Goal: Information Seeking & Learning: Find specific page/section

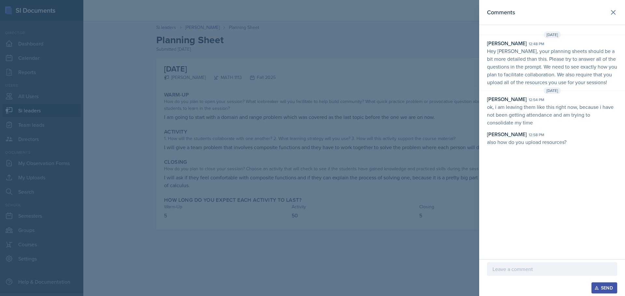
click at [368, 80] on div at bounding box center [312, 148] width 625 height 296
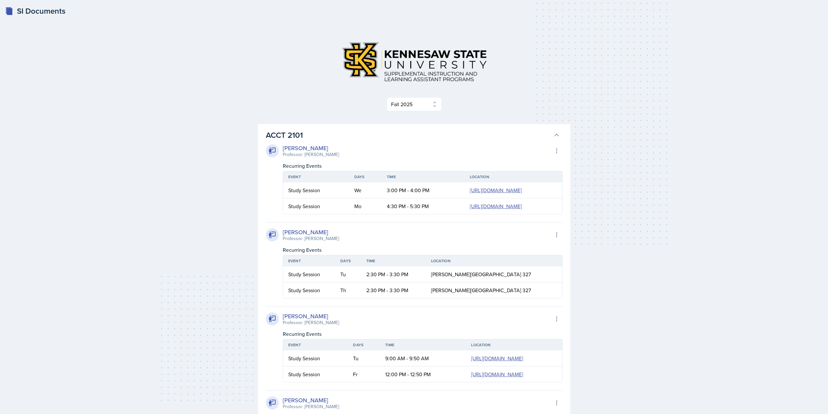
select select "2bed604d-1099-4043-b1bc-2365e8740244"
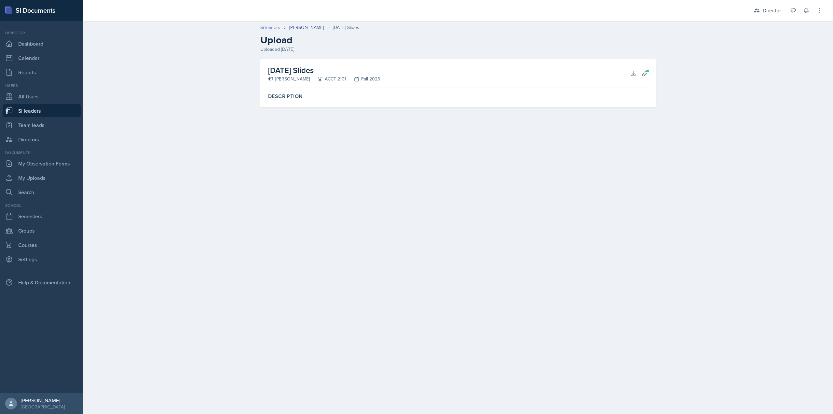
click at [277, 27] on link "Si leaders" at bounding box center [270, 27] width 20 height 7
select select "2bed604d-1099-4043-b1bc-2365e8740244"
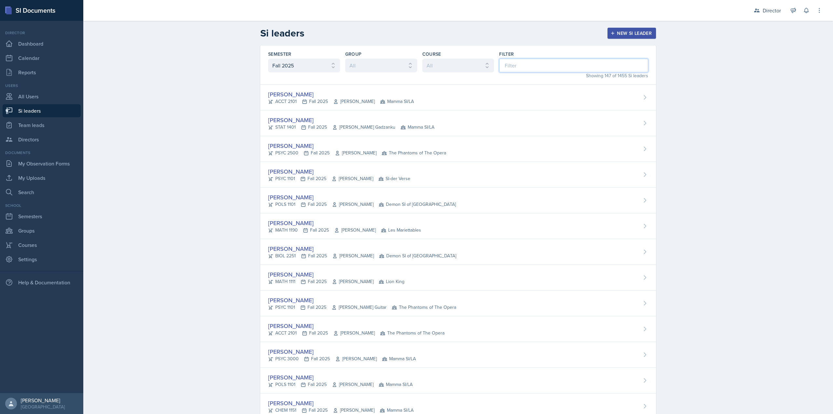
click at [510, 65] on input at bounding box center [573, 66] width 149 height 14
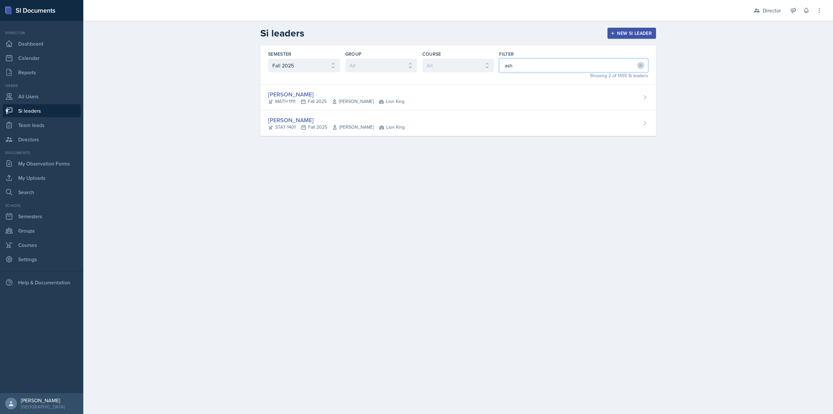
type input "asha"
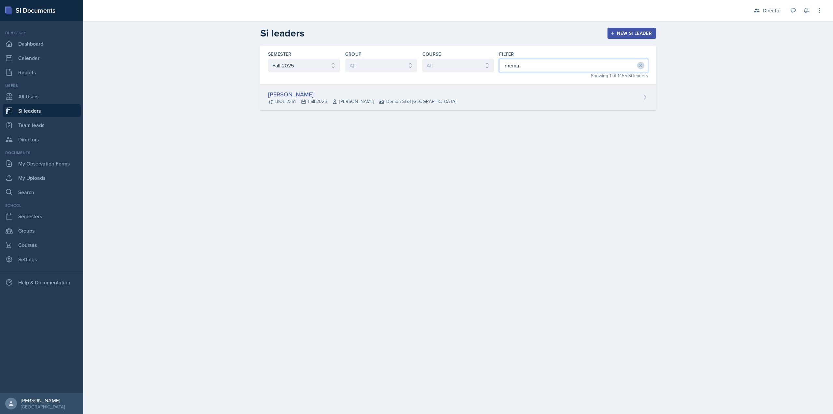
type input "rhema"
click at [463, 91] on div "Rhema Arnold BIOL 2251 Fall 2025 Amanda Crider Demon SI of Fleet Street" at bounding box center [458, 98] width 396 height 26
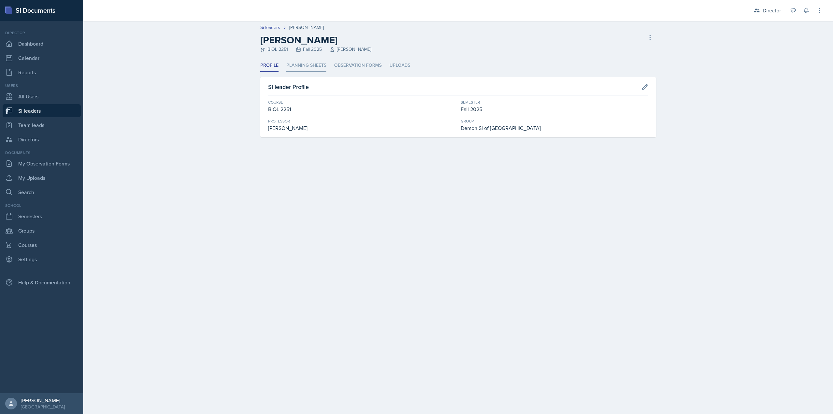
click at [316, 69] on li "Planning Sheets" at bounding box center [306, 65] width 40 height 13
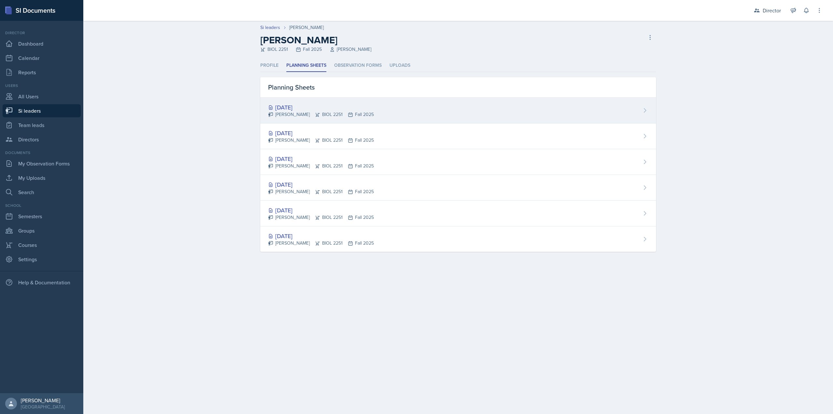
click at [319, 111] on div "Rhema Arnold BIOL 2251 Fall 2025" at bounding box center [321, 114] width 106 height 7
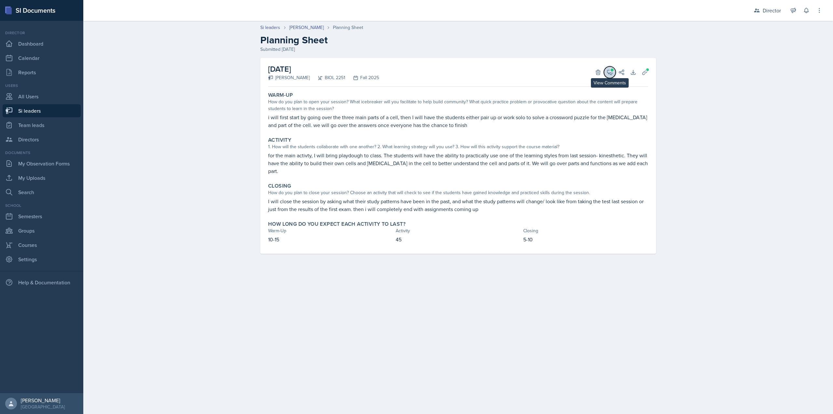
click at [612, 72] on icon at bounding box center [609, 72] width 5 height 5
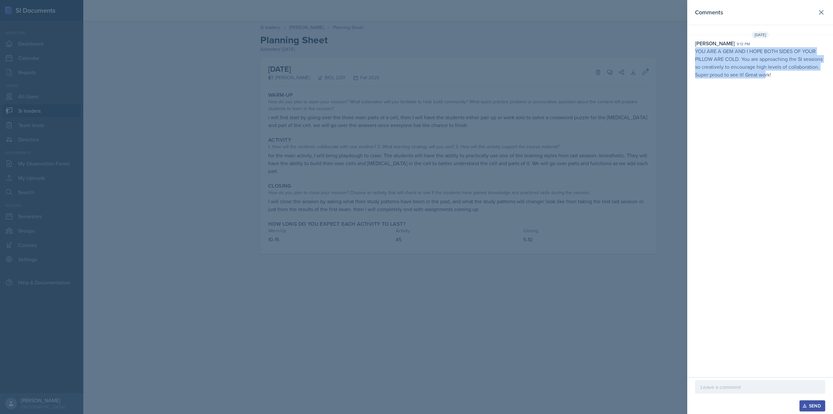
drag, startPoint x: 695, startPoint y: 50, endPoint x: 766, endPoint y: 74, distance: 75.2
click at [766, 74] on div "Nakiya Ham-Bloomquist 9:12 pm YOU ARE A GEM AND I HOPE BOTH SIDES OF YOUR PILLO…" at bounding box center [760, 58] width 146 height 39
click at [769, 74] on p "YOU ARE A GEM AND I HOPE BOTH SIDES OF YOUR PILLOW ARE COLD. You are approachin…" at bounding box center [760, 62] width 130 height 31
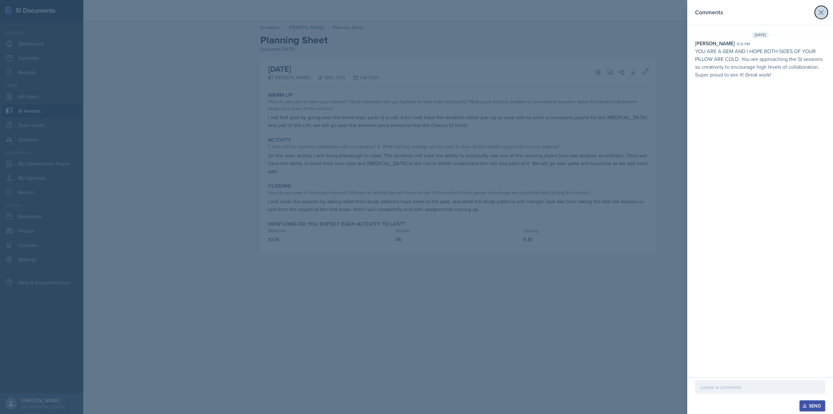
click at [819, 14] on icon at bounding box center [821, 12] width 8 height 8
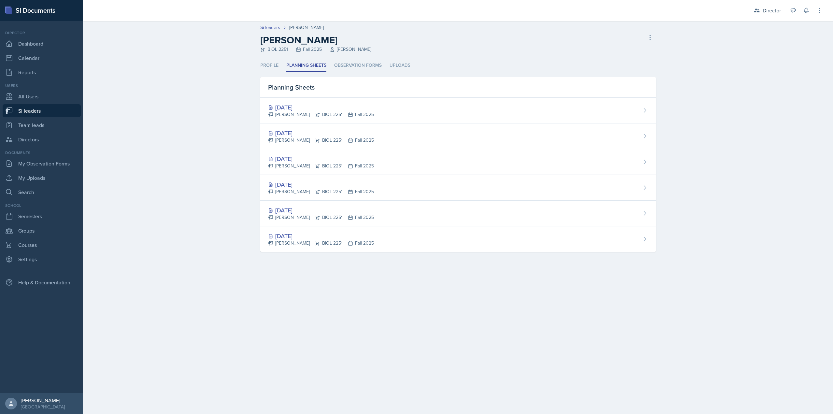
click at [273, 125] on div "Sep 8th, 2025 Rhema Arnold BIOL 2251 Fall 2025" at bounding box center [458, 136] width 396 height 26
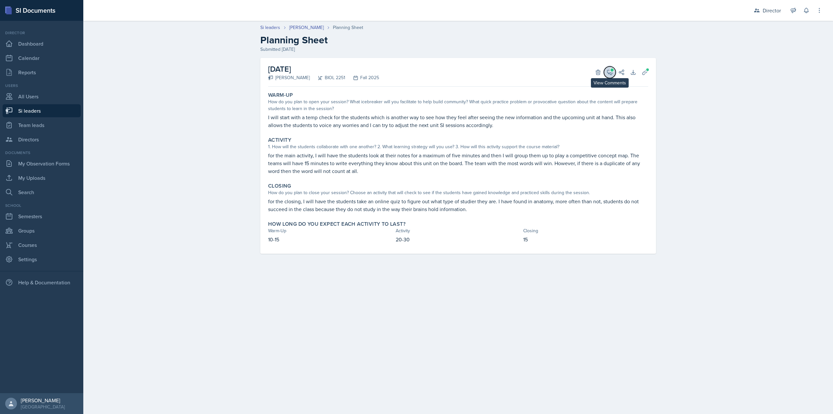
click at [609, 76] on button "View Comments" at bounding box center [610, 72] width 12 height 12
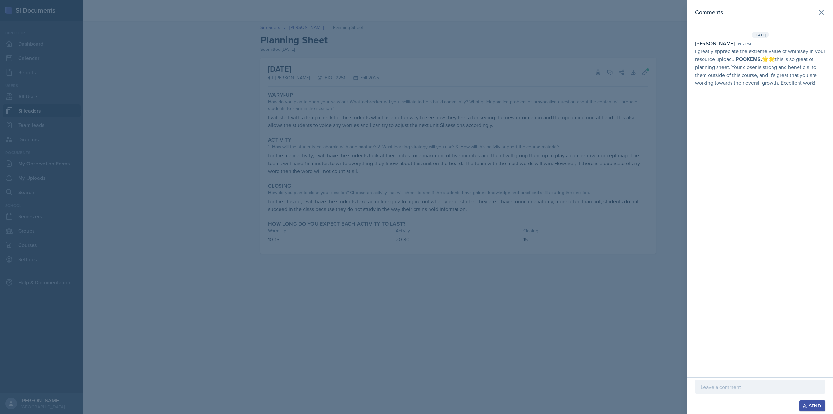
click at [592, 106] on div at bounding box center [416, 207] width 833 height 414
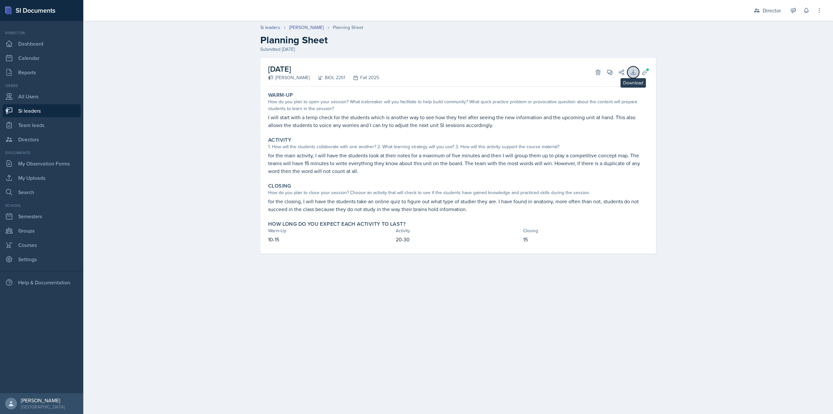
click at [637, 74] on button "Download" at bounding box center [633, 72] width 12 height 12
click at [311, 23] on header "Si leaders Rhema Arnold Planning Sheet Planning Sheet Submitted Sep 7th, 2025" at bounding box center [458, 39] width 750 height 42
click at [309, 26] on link "[PERSON_NAME]" at bounding box center [306, 27] width 34 height 7
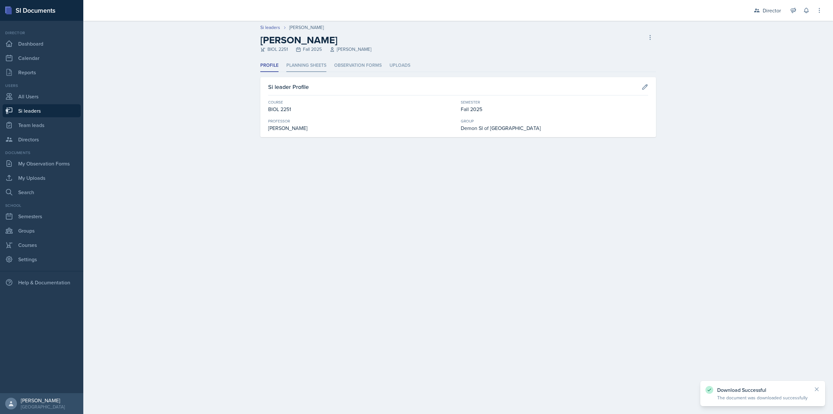
click at [299, 66] on li "Planning Sheets" at bounding box center [306, 65] width 40 height 13
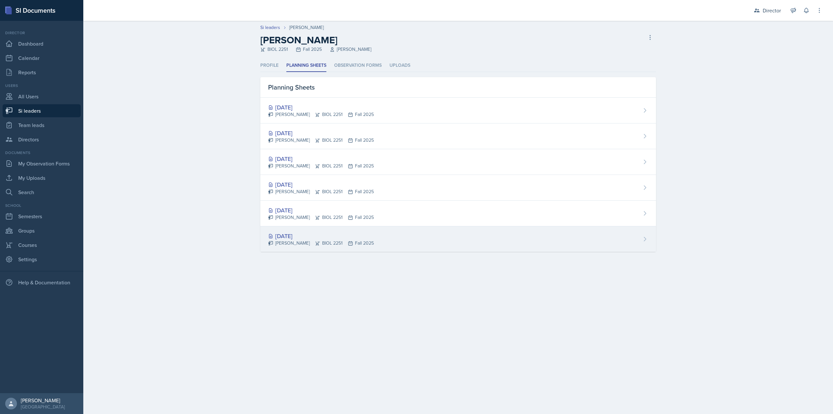
click at [303, 236] on div "Aug 25th, 2025" at bounding box center [321, 235] width 106 height 9
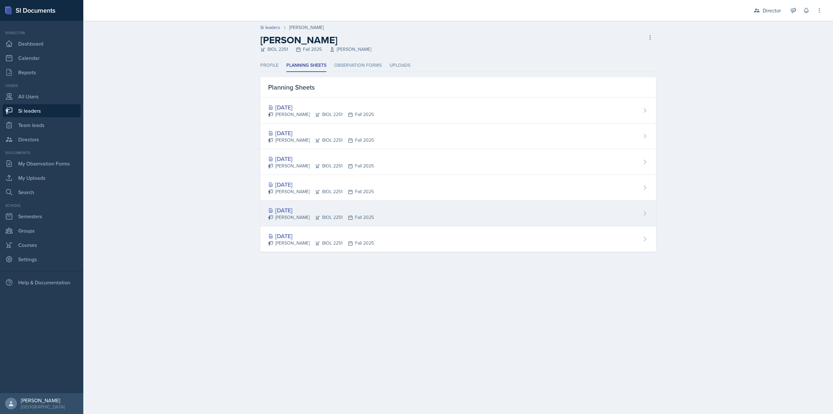
click at [316, 203] on div "Aug 27th, 2025 Rhema Arnold BIOL 2251 Fall 2025" at bounding box center [458, 213] width 396 height 26
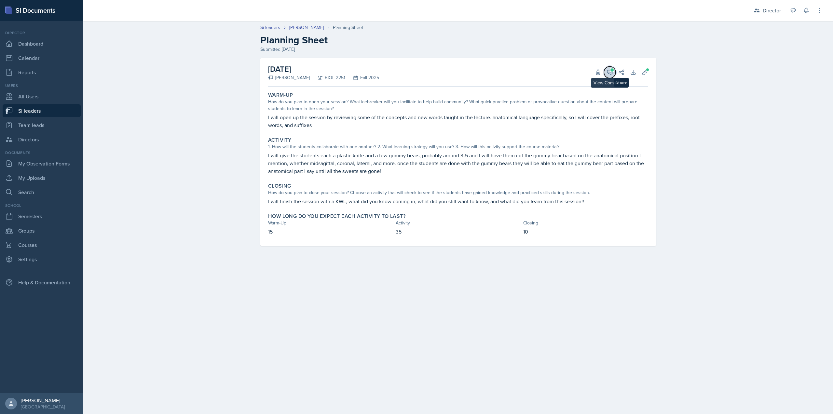
click at [614, 74] on button "View Comments" at bounding box center [610, 72] width 12 height 12
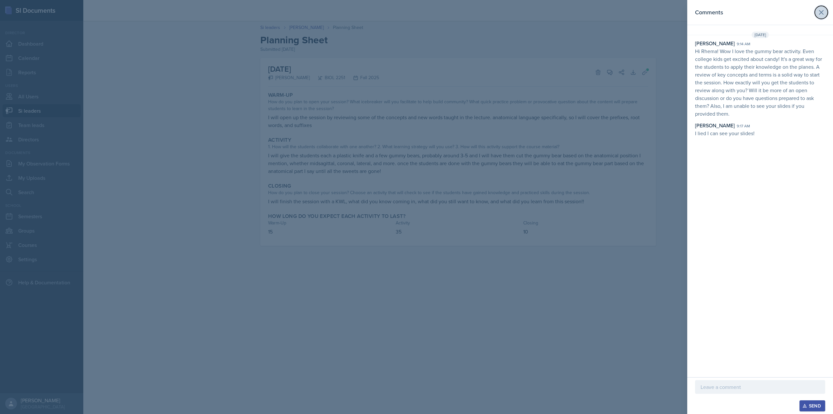
click at [817, 9] on button at bounding box center [821, 12] width 13 height 13
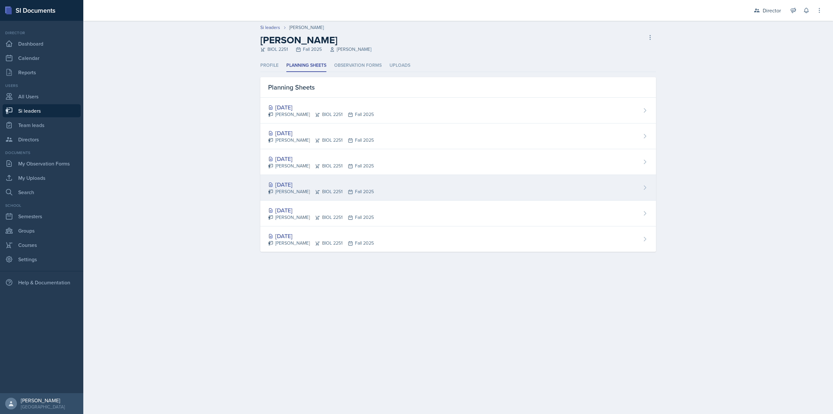
click at [312, 194] on div "Rhema Arnold BIOL 2251 Fall 2025" at bounding box center [321, 191] width 106 height 7
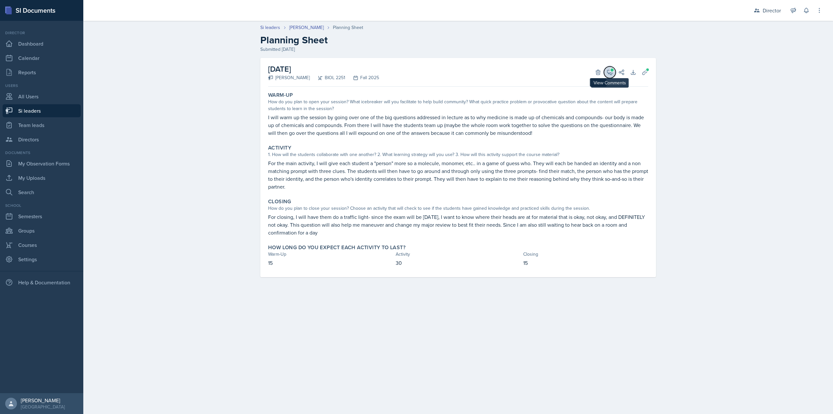
click at [606, 70] on button "View Comments" at bounding box center [610, 72] width 12 height 12
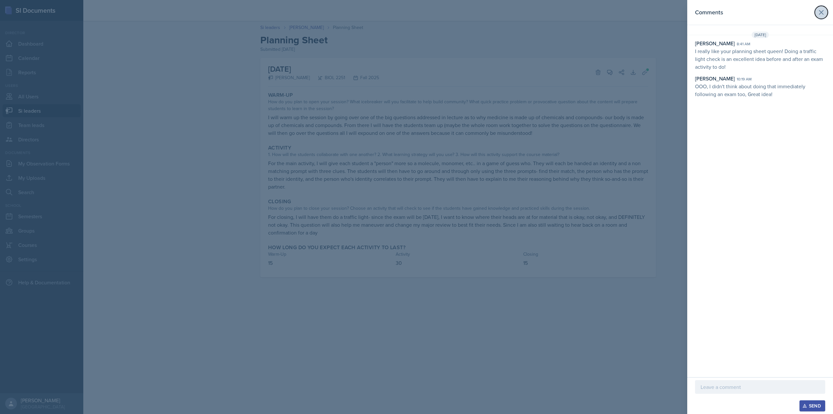
click at [817, 16] on button at bounding box center [821, 12] width 13 height 13
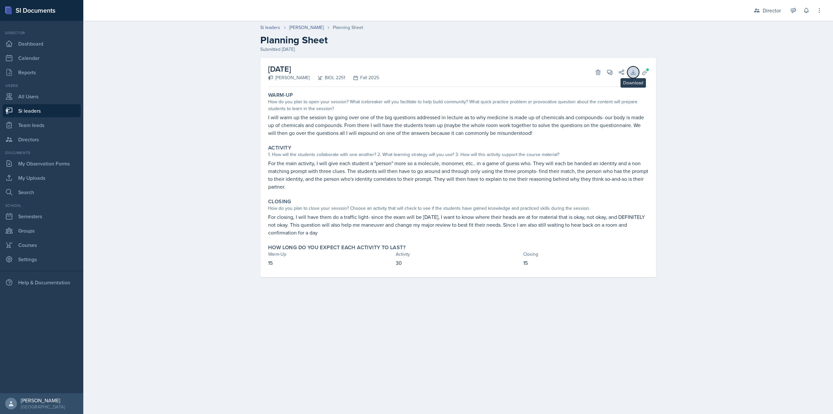
click at [633, 73] on icon at bounding box center [633, 72] width 4 height 4
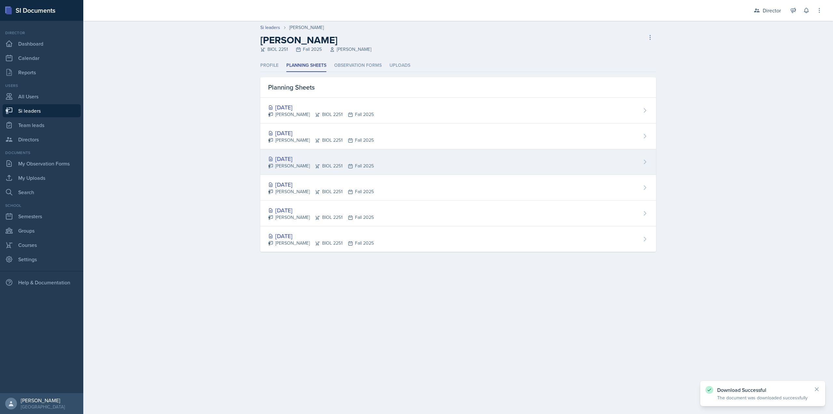
click at [297, 157] on div "Sep 4th, 2025" at bounding box center [321, 158] width 106 height 9
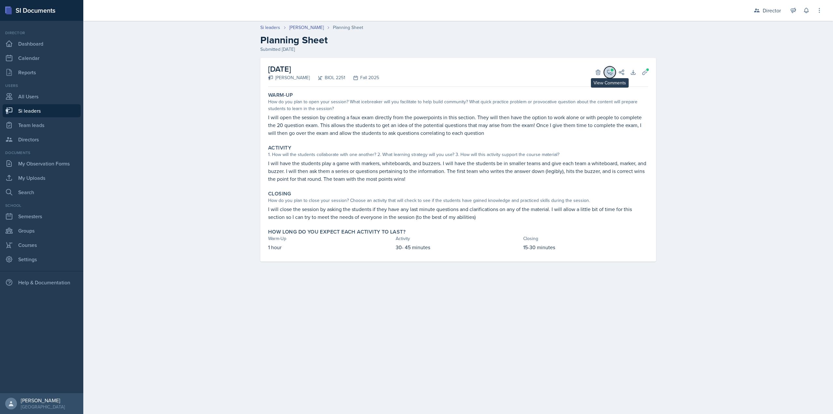
click at [608, 70] on icon at bounding box center [609, 72] width 5 height 5
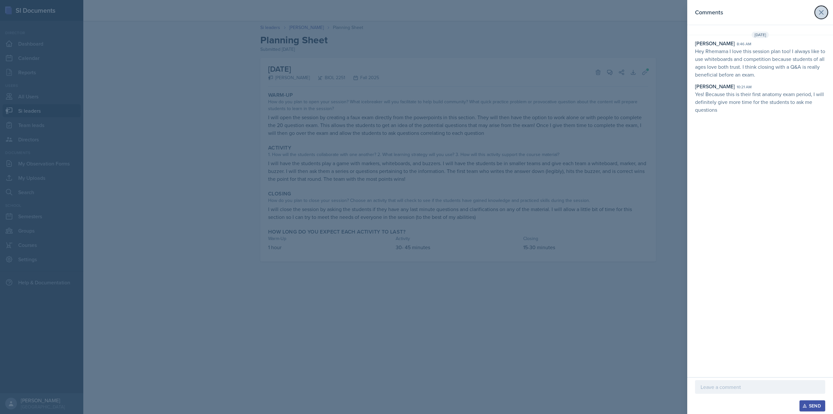
click at [821, 12] on icon at bounding box center [821, 12] width 4 height 4
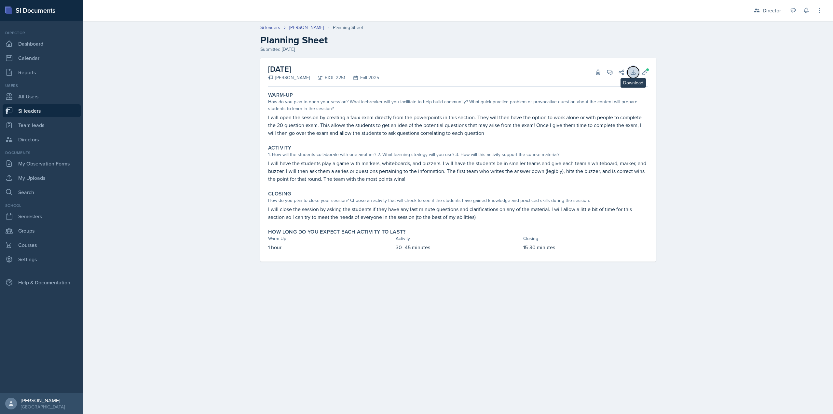
click at [635, 75] on icon at bounding box center [633, 72] width 7 height 7
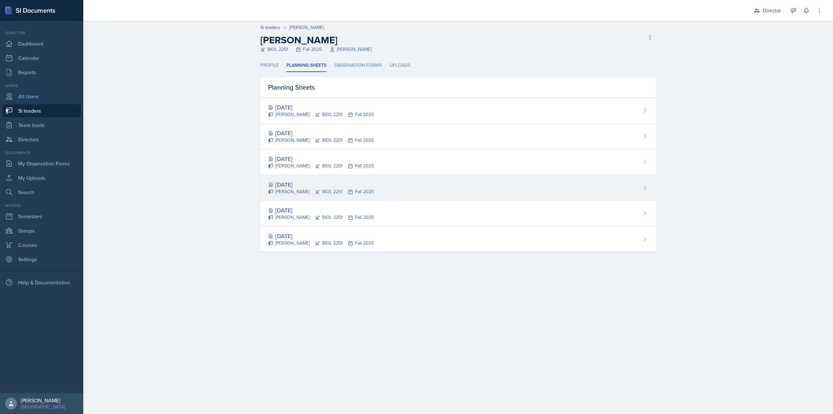
click at [305, 182] on div "Sep 3rd, 2025" at bounding box center [321, 184] width 106 height 9
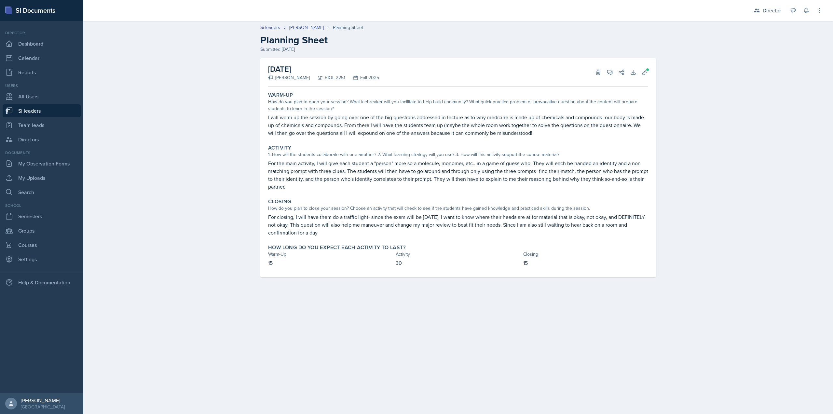
click at [646, 79] on div "September 3rd, 2025 Rhema Arnold BIOL 2251 Fall 2025 Delete View Comments Comme…" at bounding box center [458, 72] width 380 height 29
click at [647, 69] on span at bounding box center [648, 70] width 4 height 4
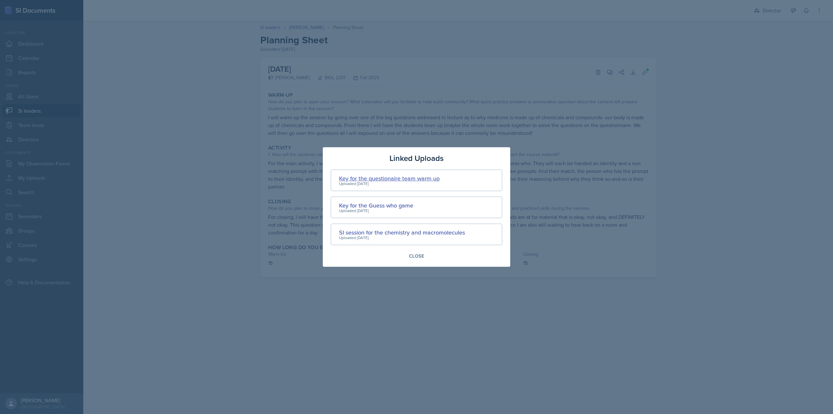
click at [407, 180] on div "Key for the questionaire team warm up" at bounding box center [389, 178] width 101 height 9
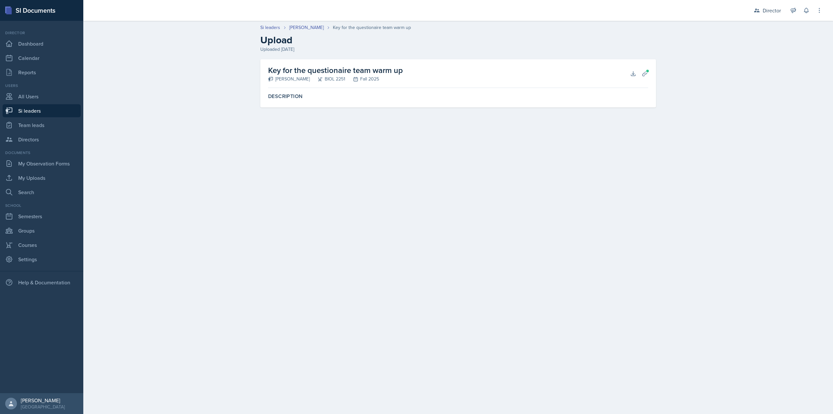
click at [455, 112] on div "Key for the questionaire team warm up Rhema Arnold BIOL 2251 Fall 2025 Download…" at bounding box center [458, 91] width 416 height 64
click at [630, 76] on icon at bounding box center [633, 73] width 7 height 7
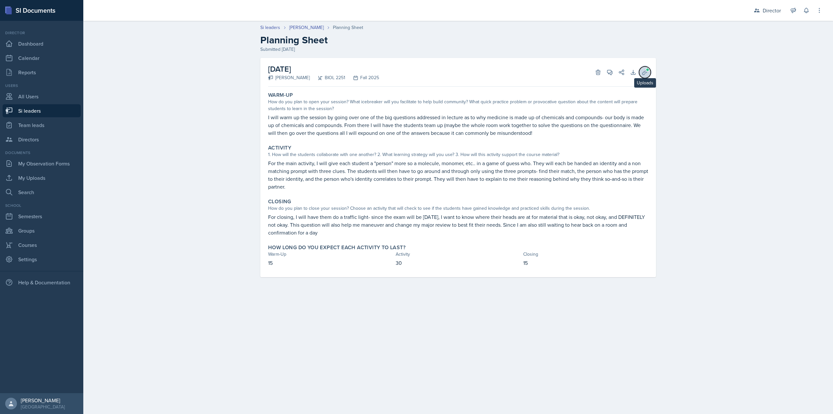
click at [643, 71] on icon at bounding box center [645, 72] width 7 height 7
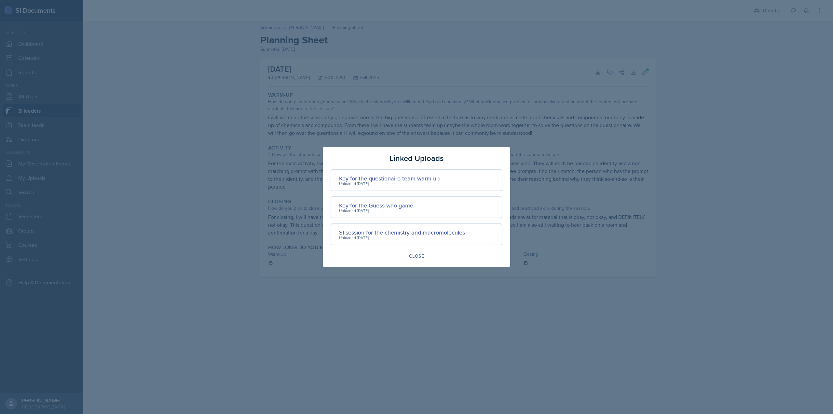
click at [390, 205] on div "Key for the Guess who game" at bounding box center [376, 205] width 74 height 9
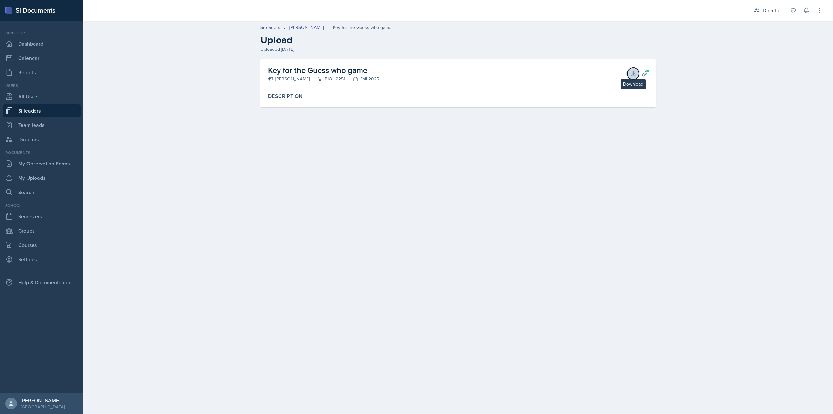
click at [632, 74] on icon at bounding box center [633, 73] width 4 height 4
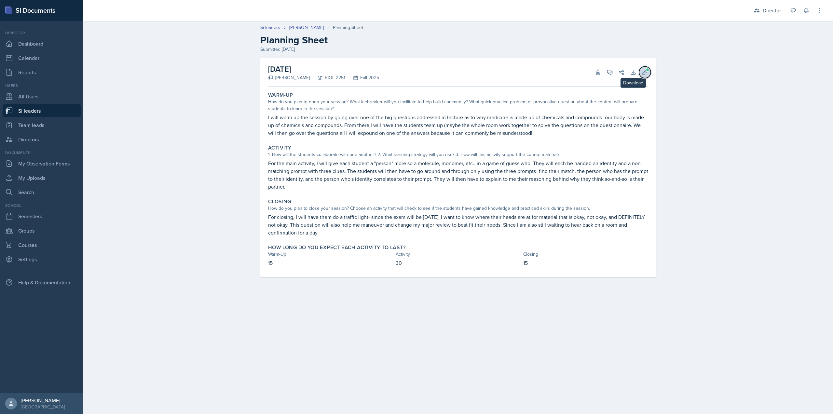
click at [640, 70] on button "Uploads" at bounding box center [645, 72] width 12 height 12
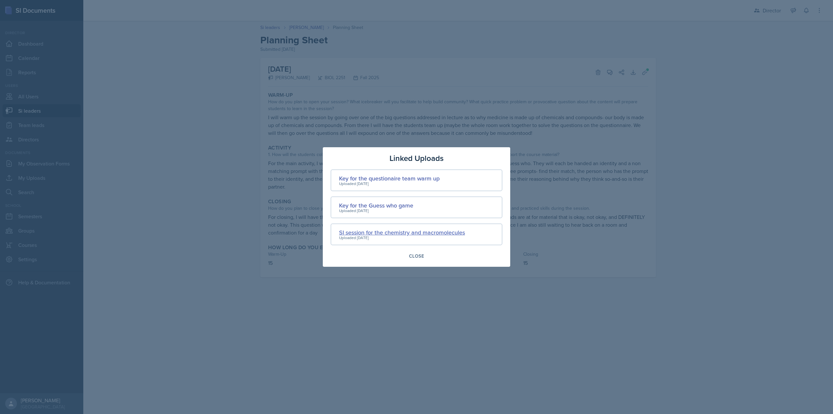
click at [385, 234] on div "SI session for the chemistry and macromolecules" at bounding box center [402, 232] width 126 height 9
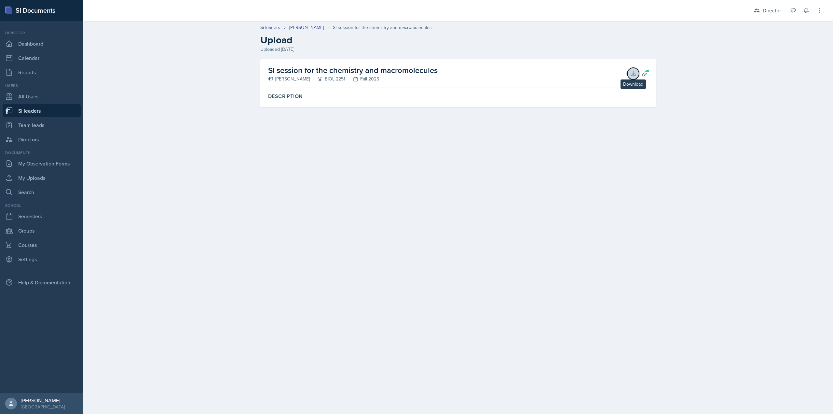
click at [635, 75] on icon at bounding box center [633, 73] width 4 height 4
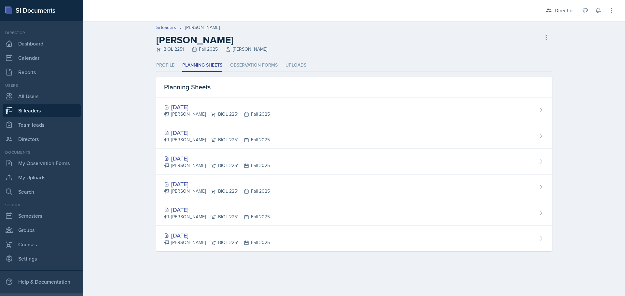
click at [199, 187] on div "Sep 3rd, 2025" at bounding box center [217, 184] width 106 height 9
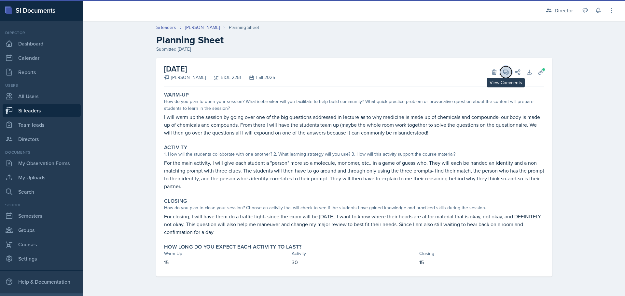
click at [504, 75] on icon at bounding box center [505, 72] width 7 height 7
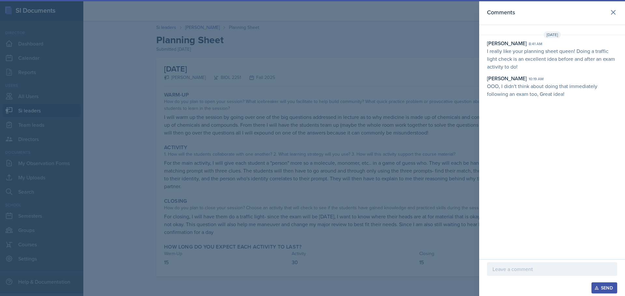
click at [509, 269] on p at bounding box center [551, 270] width 119 height 8
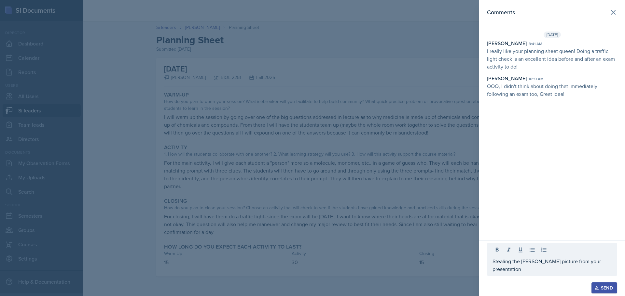
click at [601, 284] on button "Send" at bounding box center [604, 288] width 26 height 11
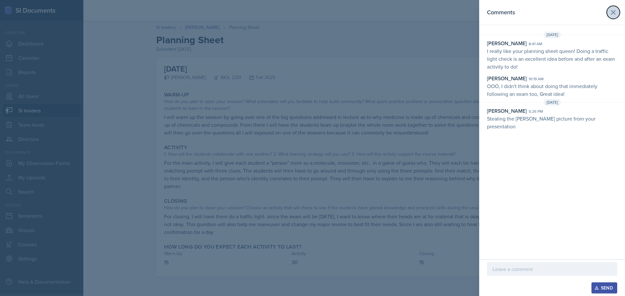
click at [608, 10] on button at bounding box center [612, 12] width 13 height 13
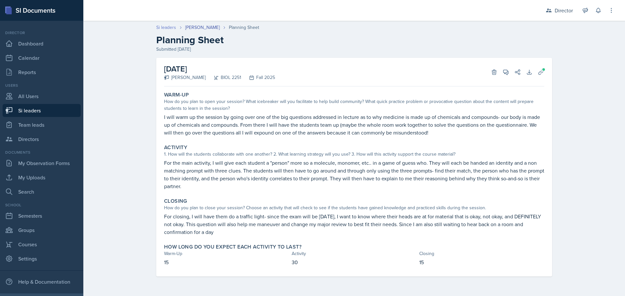
click at [173, 27] on link "Si leaders" at bounding box center [166, 27] width 20 height 7
select select "2bed604d-1099-4043-b1bc-2365e8740244"
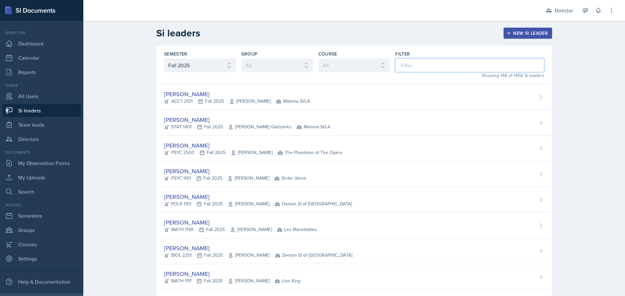
click at [427, 68] on input at bounding box center [469, 66] width 149 height 14
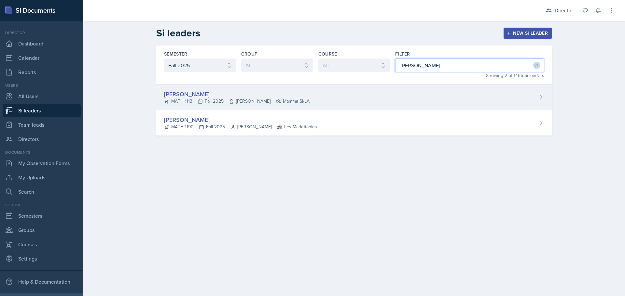
type input "michael"
click at [390, 91] on div "Michael Golsen MATH 1113 Fall 2025 Hasan Palta Mamma SI/LA" at bounding box center [354, 98] width 396 height 26
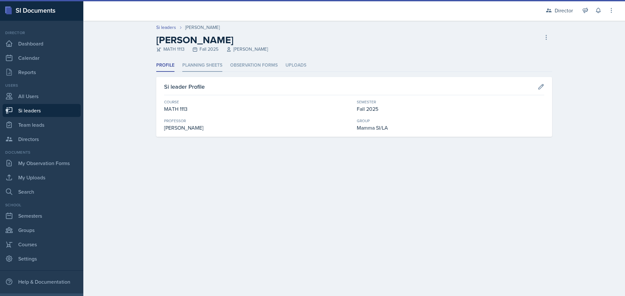
click at [212, 65] on li "Planning Sheets" at bounding box center [202, 65] width 40 height 13
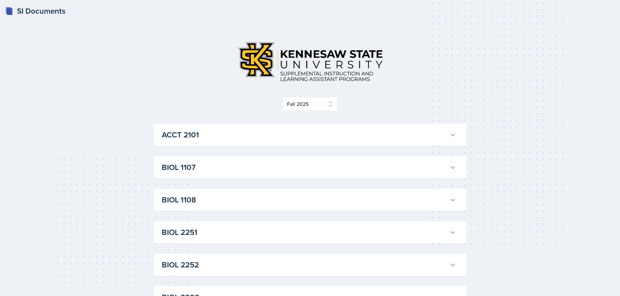
select select "2bed604d-1099-4043-b1bc-2365e8740244"
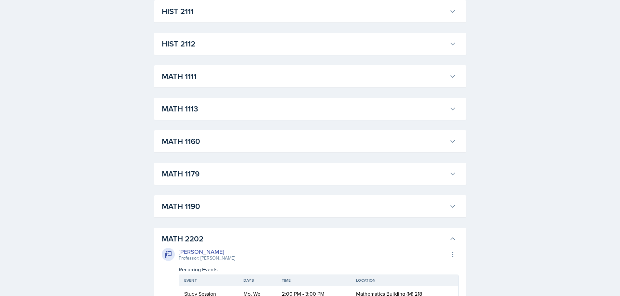
click at [256, 111] on h3 "MATH 1113" at bounding box center [304, 109] width 285 height 12
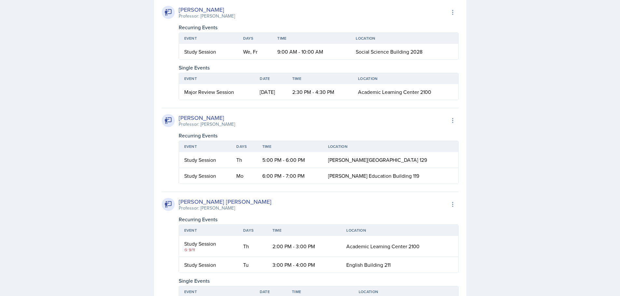
scroll to position [709, 0]
